Goal: Use online tool/utility: Utilize a website feature to perform a specific function

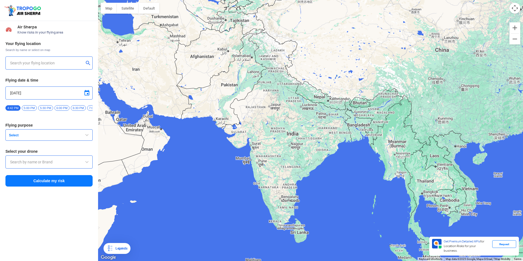
click at [28, 61] on input "text" at bounding box center [47, 63] width 74 height 7
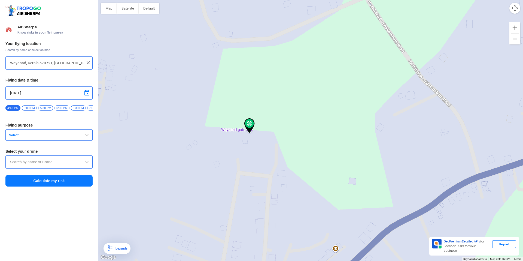
click at [27, 137] on span "Select" at bounding box center [41, 135] width 68 height 4
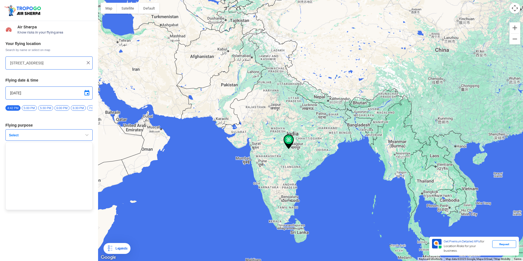
click at [75, 63] on input "[STREET_ADDRESS]" at bounding box center [47, 63] width 74 height 7
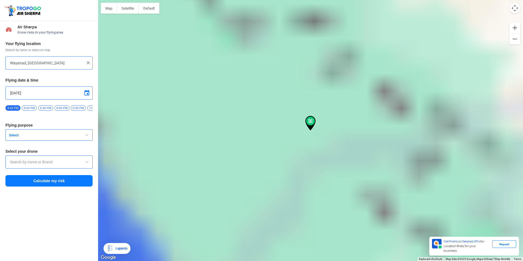
type input "Wayanad, Kerala 670721, [GEOGRAPHIC_DATA]"
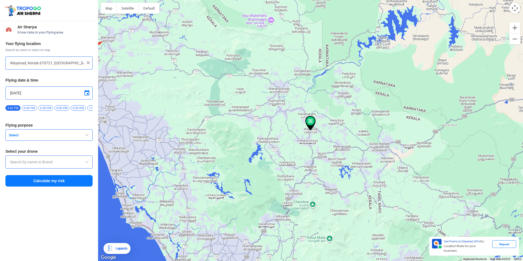
click at [20, 137] on span "Select" at bounding box center [41, 135] width 68 height 4
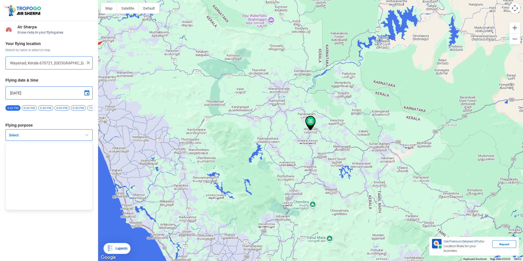
click at [20, 137] on span "Select" at bounding box center [41, 135] width 68 height 4
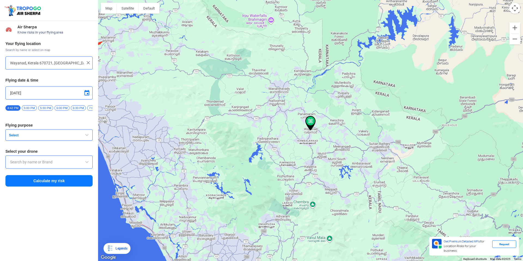
click at [27, 165] on input "text" at bounding box center [49, 162] width 78 height 7
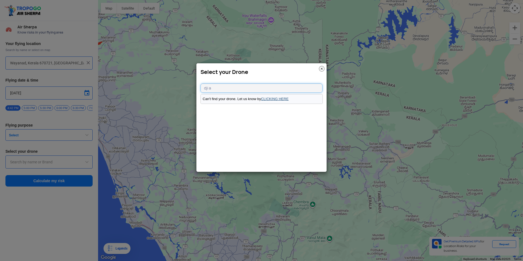
type input "dji a"
click at [278, 99] on link "CLICKING HERE" at bounding box center [275, 99] width 28 height 4
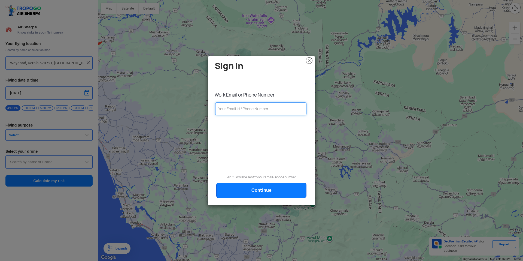
click at [248, 110] on input "text" at bounding box center [260, 108] width 91 height 13
click at [309, 60] on img at bounding box center [309, 60] width 7 height 7
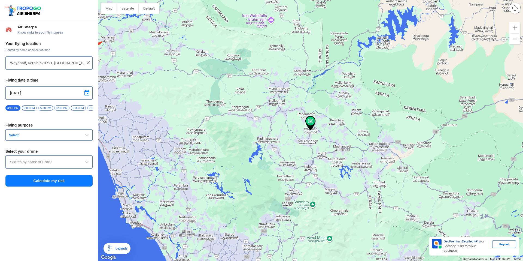
click at [88, 138] on span "button" at bounding box center [87, 135] width 7 height 7
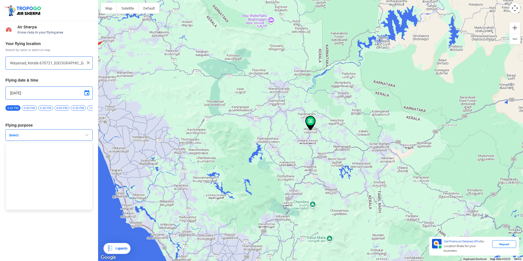
click at [88, 138] on span "button" at bounding box center [87, 135] width 7 height 7
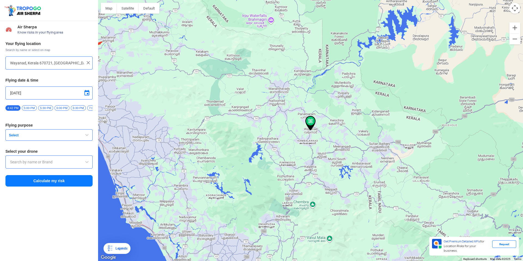
click at [32, 92] on input "[DATE]" at bounding box center [49, 93] width 78 height 7
click at [43, 134] on span "25" at bounding box center [42, 133] width 6 height 6
type input "[DATE]"
drag, startPoint x: 74, startPoint y: 109, endPoint x: 89, endPoint y: 115, distance: 15.9
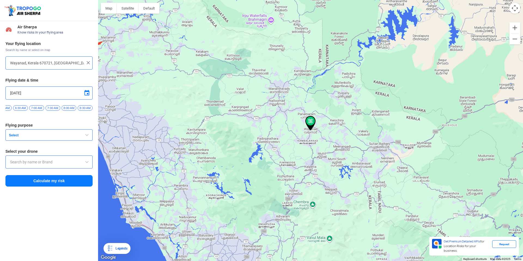
click at [89, 114] on div "12:00 AM 12:30 AM 1:00 AM 1:30 AM 2:00 AM 2:30 AM 3:00 AM 3:30 AM 4:00 AM 4:30 …" at bounding box center [48, 110] width 87 height 10
click at [74, 117] on div "Your flying location Search by name or select on map Wayanad, [GEOGRAPHIC_DATA]…" at bounding box center [49, 113] width 98 height 151
click at [46, 108] on span "7:30 AM" at bounding box center [45, 107] width 15 height 5
click at [53, 140] on button "Select" at bounding box center [48, 134] width 87 height 11
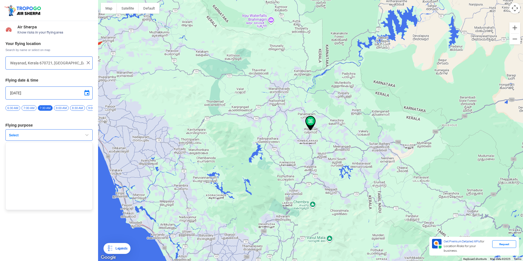
click at [54, 140] on button "Select" at bounding box center [48, 134] width 87 height 11
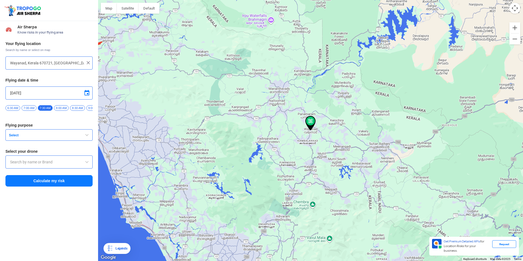
click at [56, 162] on input "text" at bounding box center [49, 162] width 78 height 7
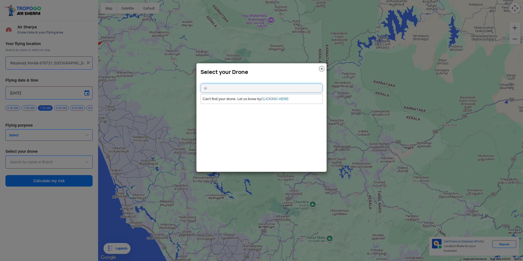
type input "a"
click at [239, 88] on input "text" at bounding box center [261, 87] width 122 height 9
type input "dji air 2"
click at [268, 100] on link "CLICKING HERE" at bounding box center [275, 99] width 28 height 4
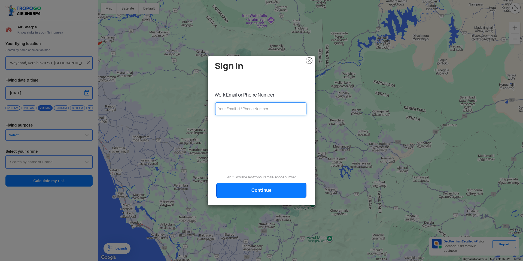
click at [249, 112] on input "text" at bounding box center [260, 108] width 91 height 13
type input "[EMAIL_ADDRESS][DOMAIN_NAME]"
click at [267, 188] on link "Continue" at bounding box center [261, 189] width 90 height 15
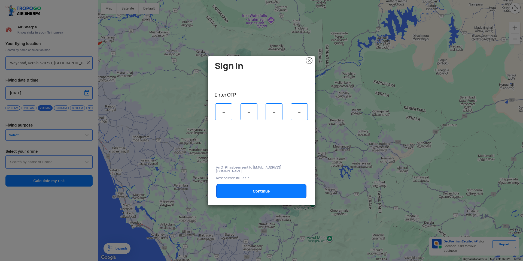
click at [307, 62] on img at bounding box center [309, 60] width 7 height 7
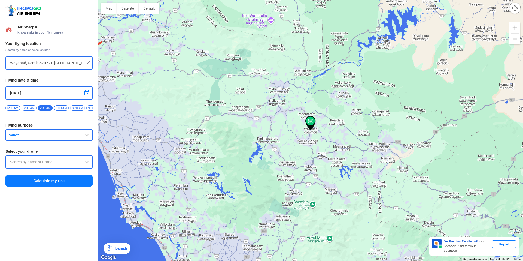
click at [22, 137] on span "Select" at bounding box center [41, 135] width 68 height 4
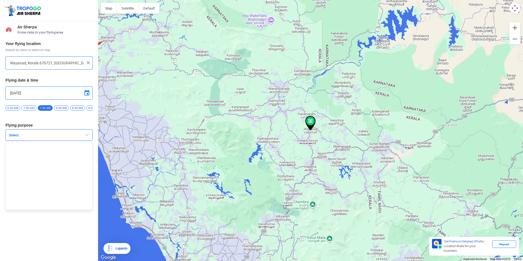
click at [22, 137] on span "Select" at bounding box center [41, 135] width 68 height 4
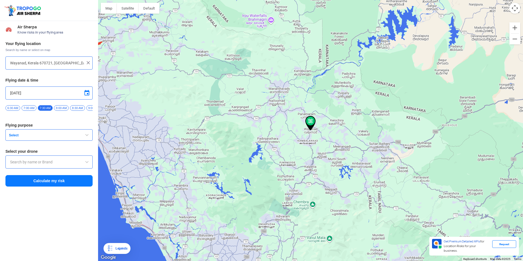
click at [29, 168] on div at bounding box center [48, 161] width 87 height 13
click at [34, 163] on input "text" at bounding box center [49, 162] width 78 height 7
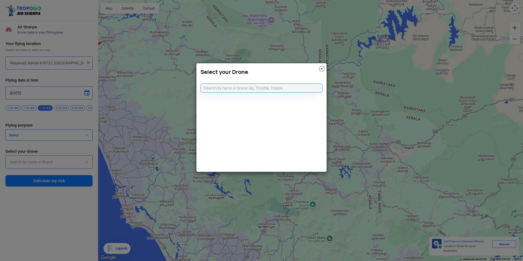
click at [321, 71] on img at bounding box center [321, 68] width 5 height 5
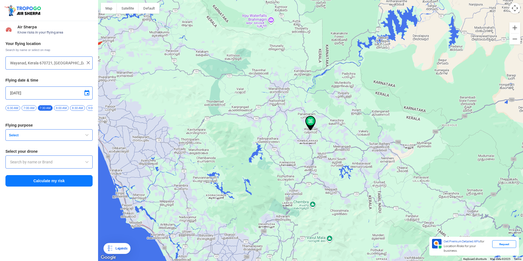
click at [30, 136] on span "Select" at bounding box center [41, 135] width 68 height 4
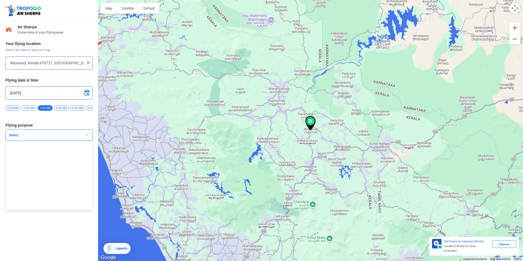
click at [51, 217] on div "Air Sherpa Know risks in your flying area Your flying location Search by name o…" at bounding box center [49, 141] width 98 height 240
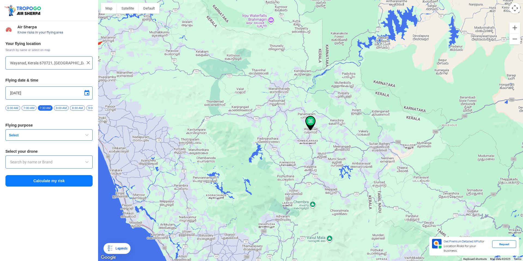
click at [54, 186] on button "Calculate my risk" at bounding box center [48, 180] width 87 height 11
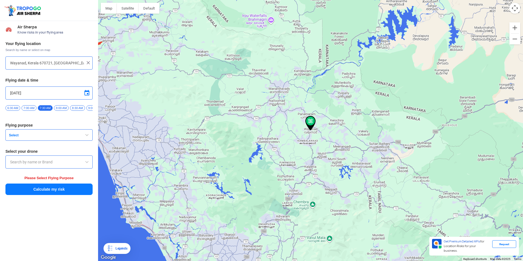
click at [22, 141] on button "Select" at bounding box center [48, 134] width 87 height 11
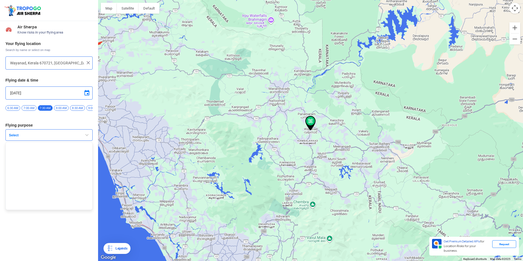
click at [23, 140] on button "Select" at bounding box center [48, 134] width 87 height 11
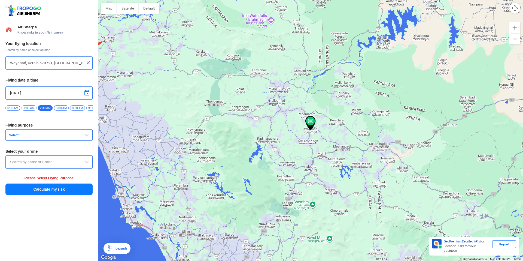
click at [26, 165] on input "text" at bounding box center [49, 162] width 78 height 7
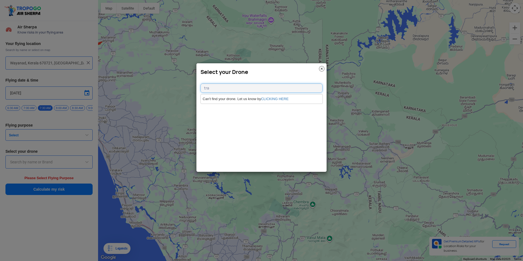
drag, startPoint x: 227, startPoint y: 90, endPoint x: 121, endPoint y: 81, distance: 105.8
click at [121, 81] on modal-container "Select your Drone tra Can't find your drone. Let us know by CLICKING HERE" at bounding box center [261, 130] width 523 height 261
type input "d"
type input "k"
click at [324, 65] on div "Select your Drone" at bounding box center [261, 70] width 130 height 15
